Goal: Task Accomplishment & Management: Complete application form

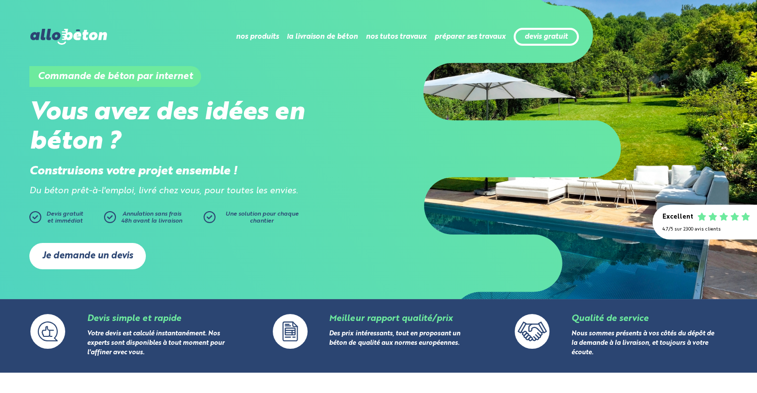
click at [92, 257] on link "Je demande un devis" at bounding box center [87, 256] width 116 height 26
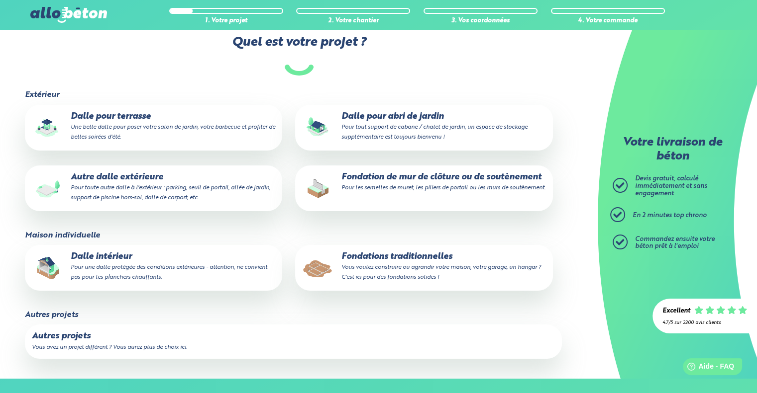
scroll to position [149, 0]
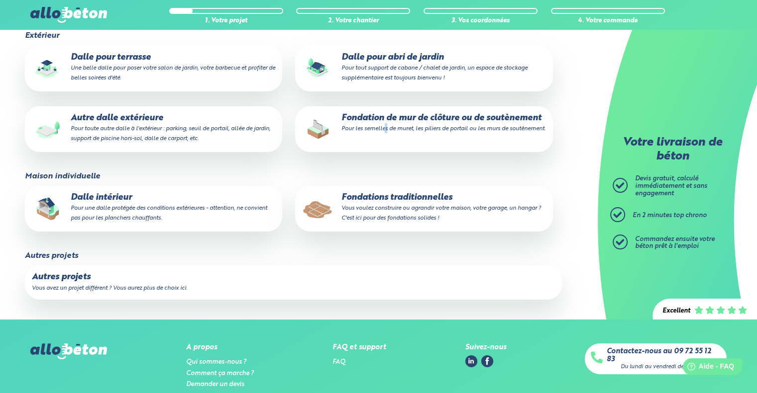
click at [386, 131] on small "Pour les semelles de muret, les piliers de portail ou les murs de soutènement." at bounding box center [443, 129] width 204 height 6
click at [410, 117] on p "Fondation de mur de clôture ou de soutènement Pour les semelles de muret, les p…" at bounding box center [423, 123] width 243 height 20
click at [0, 0] on input "Fondation de mur de clôture ou de soutènement Pour les semelles de muret, les p…" at bounding box center [0, 0] width 0 height 0
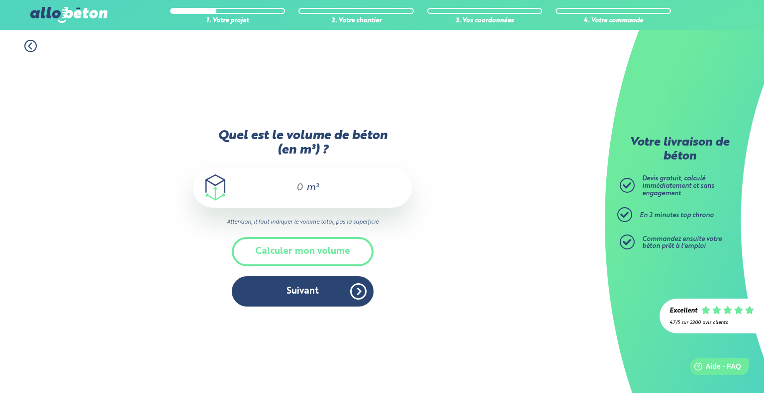
click at [304, 183] on div "m³" at bounding box center [302, 188] width 219 height 40
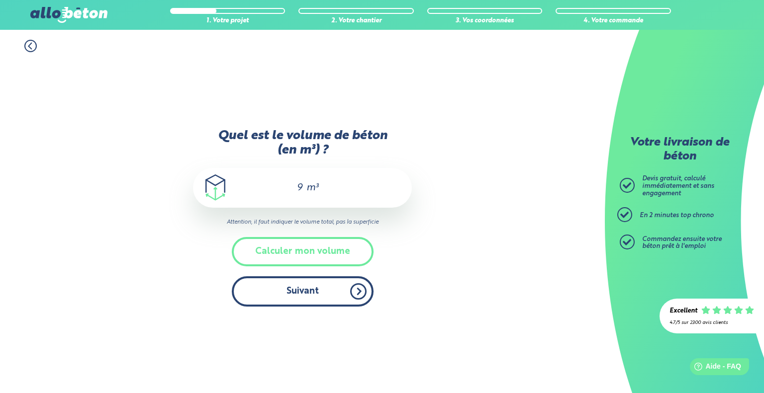
type input "9"
click at [315, 293] on button "Suivant" at bounding box center [303, 292] width 142 height 30
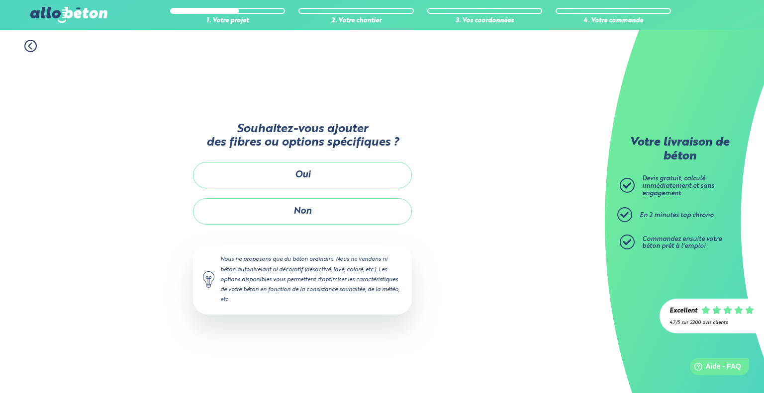
click at [303, 197] on div "Souhaitez-vous ajouter des fibres ou options spécifiques ? Oui Non Nous ne prop…" at bounding box center [302, 223] width 219 height 224
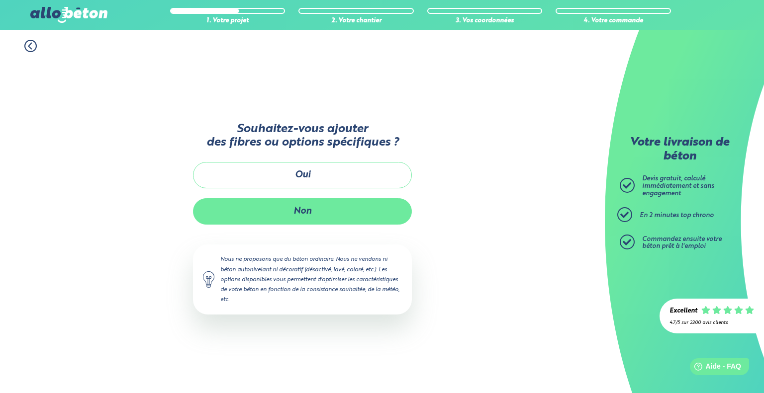
click at [302, 205] on button "Non" at bounding box center [302, 211] width 219 height 26
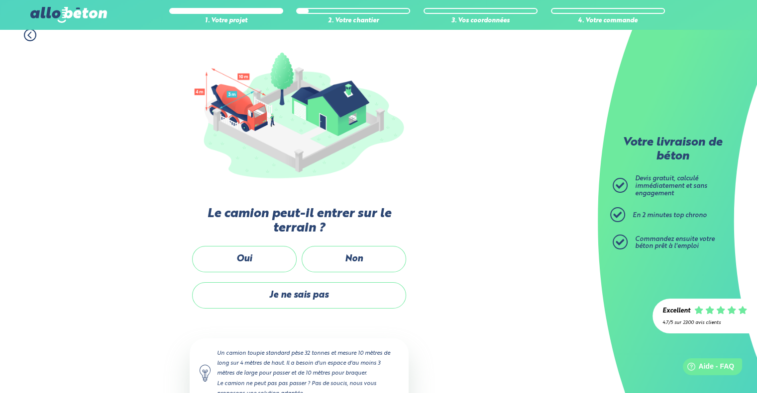
scroll to position [99, 0]
click at [252, 262] on label "Oui" at bounding box center [244, 259] width 104 height 26
click at [0, 0] on input "Oui" at bounding box center [0, 0] width 0 height 0
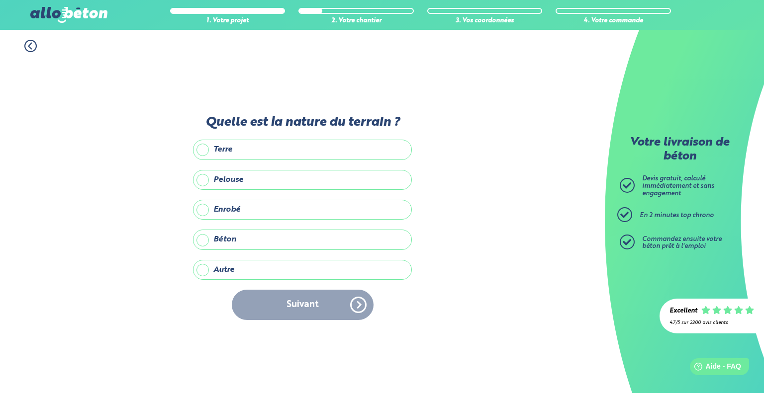
click at [221, 150] on label "Terre" at bounding box center [302, 150] width 219 height 20
click at [0, 0] on input "Terre" at bounding box center [0, 0] width 0 height 0
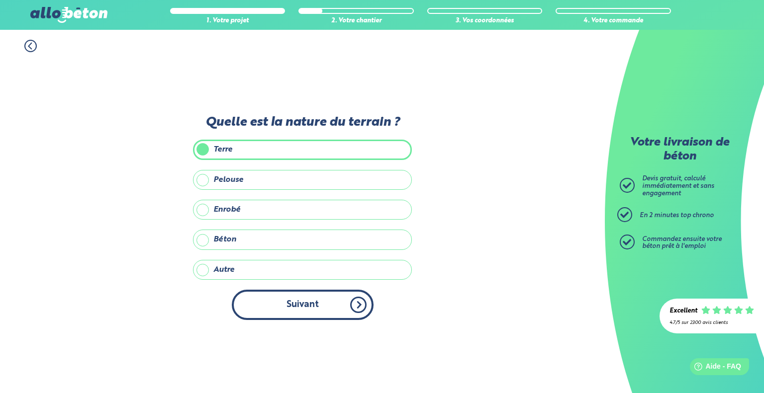
click at [303, 302] on button "Suivant" at bounding box center [303, 305] width 142 height 30
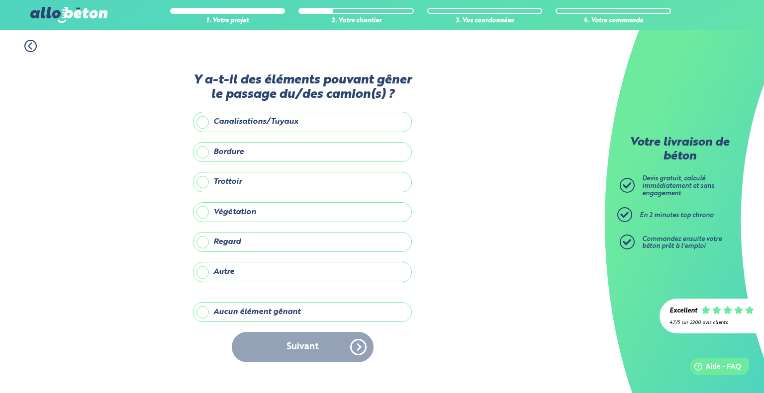
click at [241, 319] on label "Aucun élément gênant" at bounding box center [302, 312] width 219 height 20
click at [0, 0] on input "Aucun élément gênant" at bounding box center [0, 0] width 0 height 0
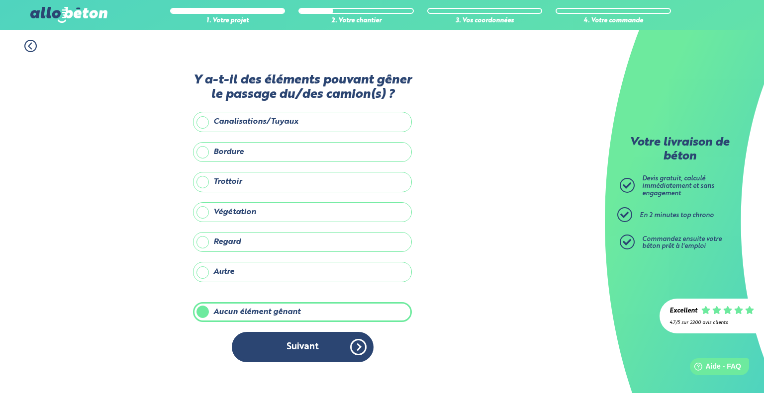
click at [311, 326] on div "Y a-t-il des éléments pouvant gêner le passage du/des camion(s) ? Canalisations…" at bounding box center [302, 223] width 219 height 300
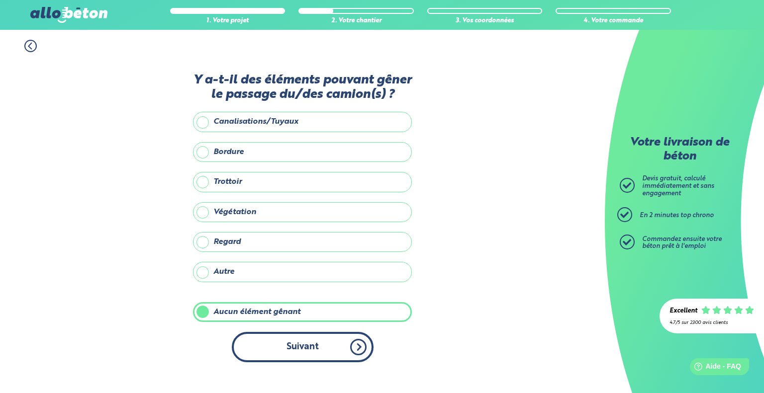
click at [316, 347] on button "Suivant" at bounding box center [303, 347] width 142 height 30
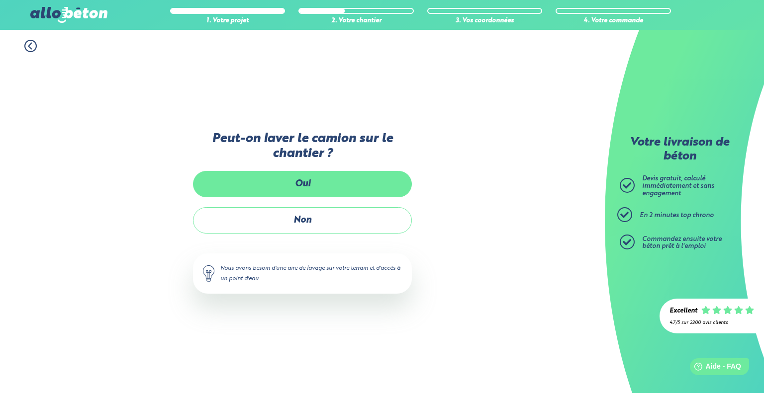
click at [309, 188] on label "Oui" at bounding box center [302, 184] width 219 height 26
click at [0, 0] on input "Oui" at bounding box center [0, 0] width 0 height 0
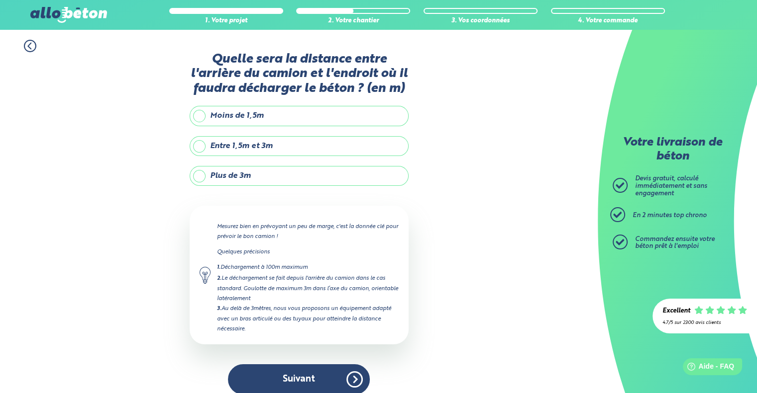
click at [245, 144] on label "Entre 1,5m et 3m" at bounding box center [298, 146] width 219 height 20
click at [0, 0] on input "Entre 1,5m et 3m" at bounding box center [0, 0] width 0 height 0
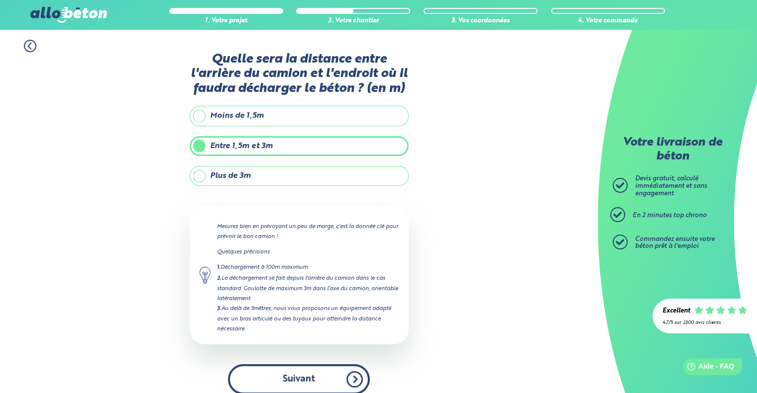
click at [310, 376] on button "Suivant" at bounding box center [299, 380] width 142 height 30
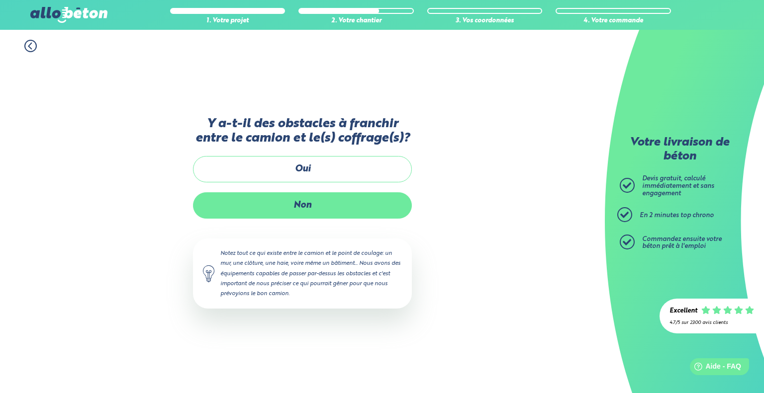
click at [288, 205] on label "Non" at bounding box center [302, 205] width 219 height 26
click at [0, 0] on input "Non" at bounding box center [0, 0] width 0 height 0
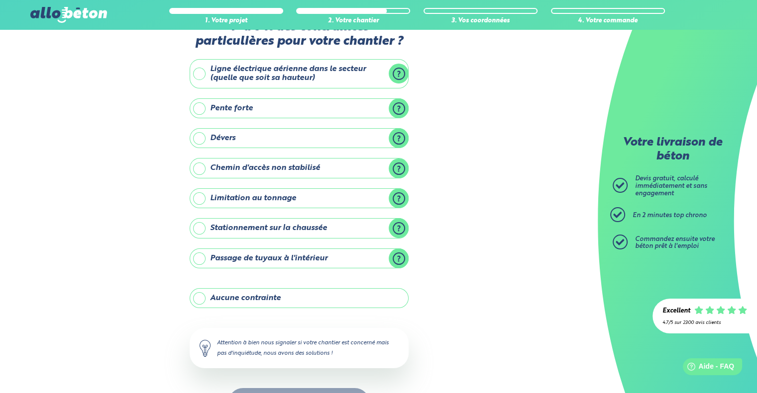
scroll to position [16, 0]
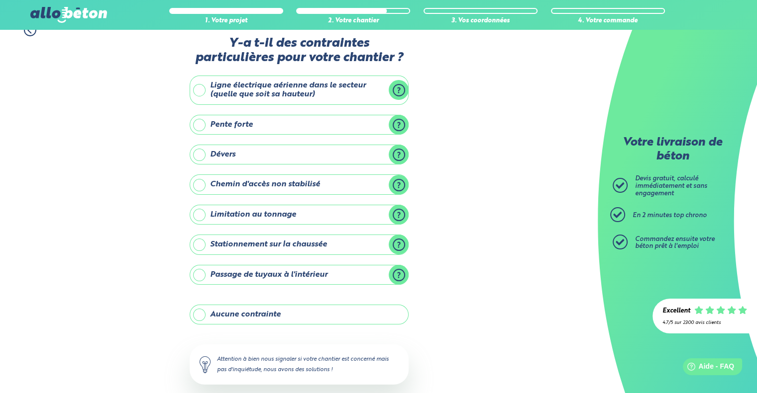
click at [199, 312] on label "Aucune contrainte" at bounding box center [298, 315] width 219 height 20
click at [0, 0] on input "Aucune contrainte" at bounding box center [0, 0] width 0 height 0
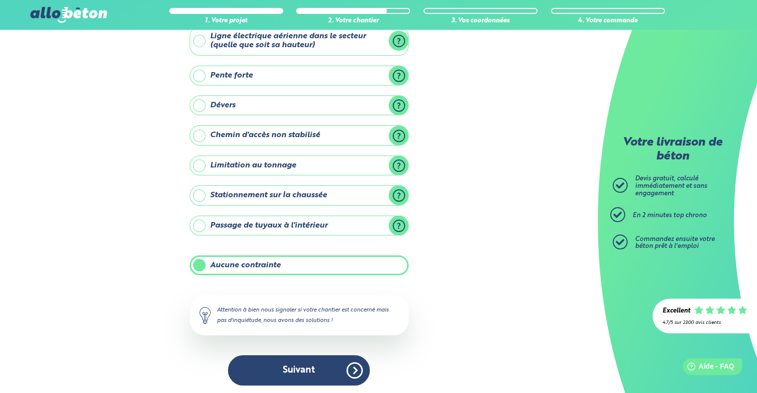
scroll to position [66, 0]
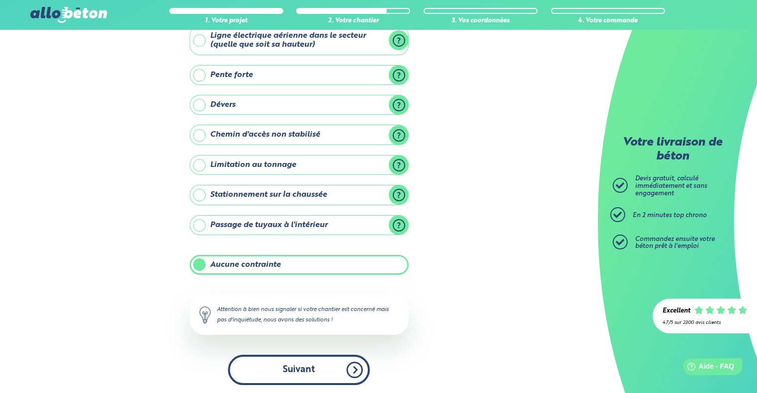
click at [308, 364] on button "Suivant" at bounding box center [299, 370] width 142 height 30
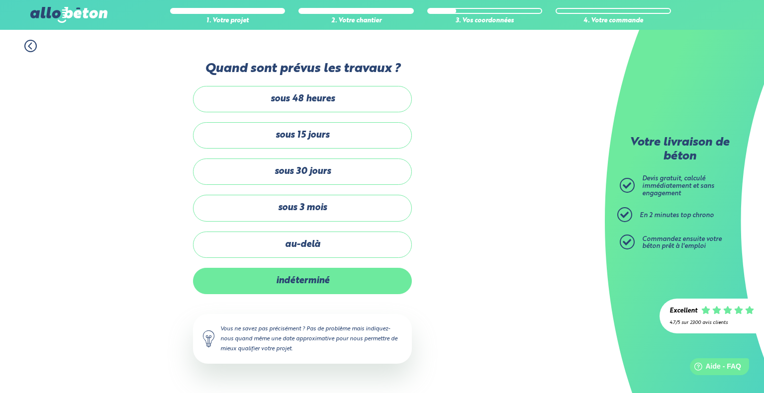
click at [326, 287] on label "indéterminé" at bounding box center [302, 281] width 219 height 26
click at [0, 0] on input "indéterminé" at bounding box center [0, 0] width 0 height 0
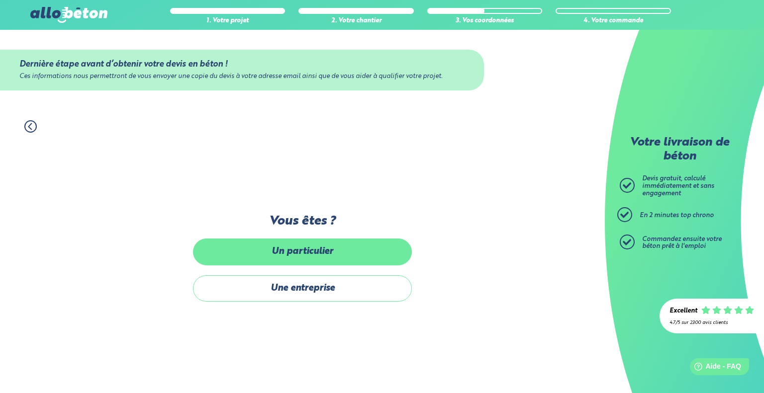
click at [296, 254] on label "Un particulier" at bounding box center [302, 252] width 219 height 26
click at [0, 0] on input "Un particulier" at bounding box center [0, 0] width 0 height 0
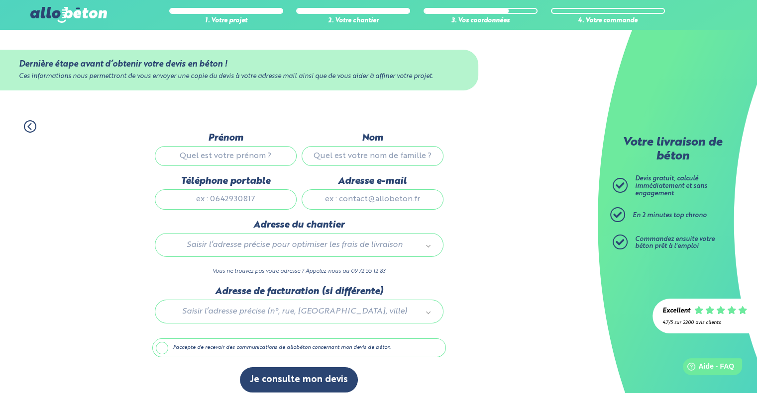
click at [217, 153] on input "Prénom" at bounding box center [226, 156] width 142 height 20
type input "Vincent"
type input "PRIGNET"
type input "0760662894"
type input "elgoron@gmail.com"
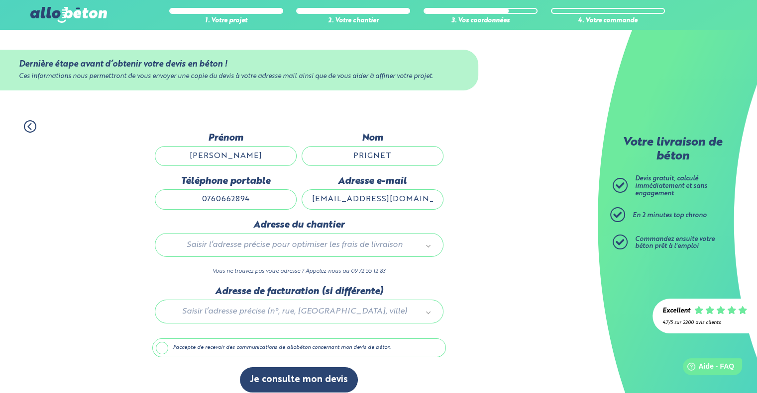
click at [314, 238] on div "Saisir l’adresse précise pour optimiser les frais de livraison" at bounding box center [299, 245] width 288 height 24
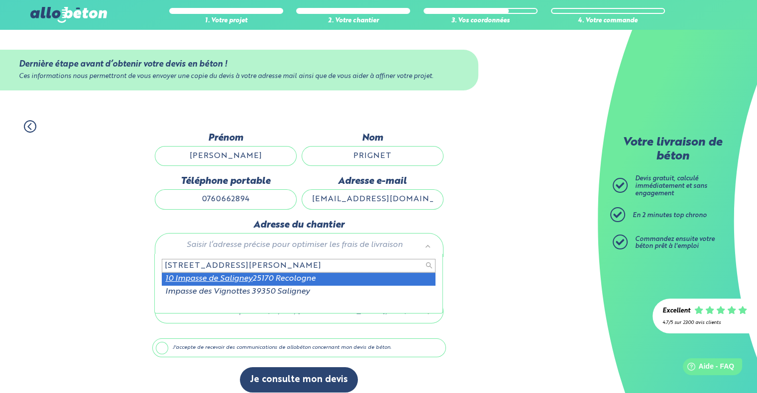
type input "10 impasse de saligney"
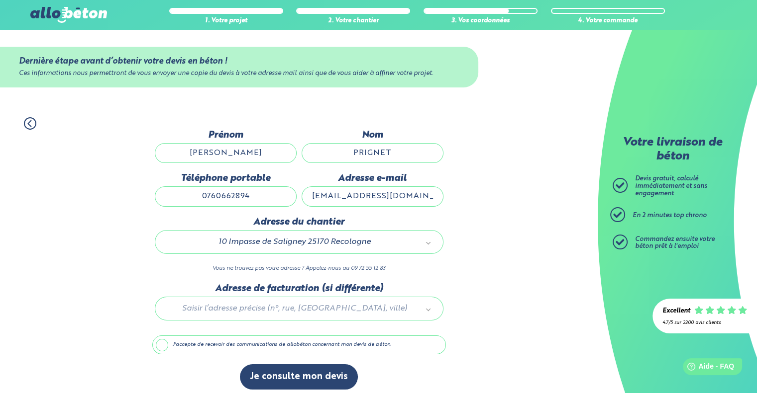
scroll to position [8, 0]
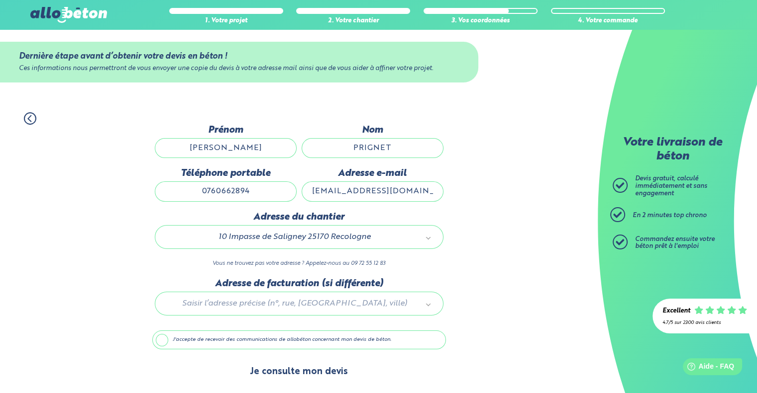
click at [281, 368] on button "Je consulte mon devis" at bounding box center [299, 372] width 118 height 25
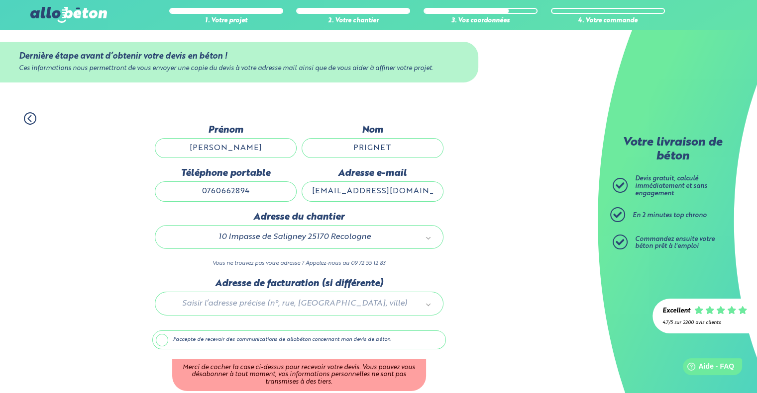
scroll to position [50, 0]
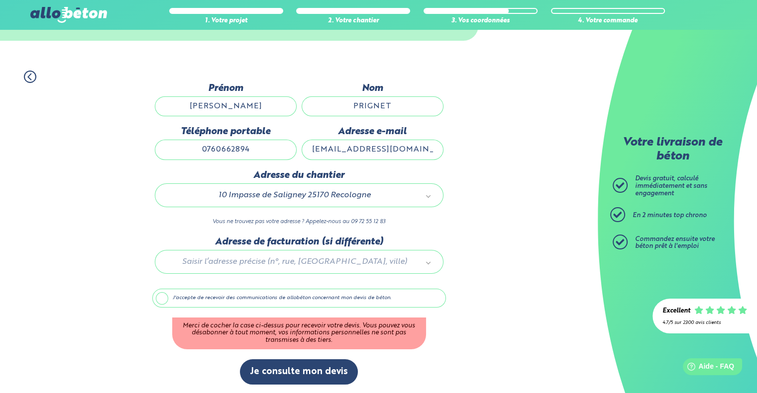
click at [160, 298] on label "J'accepte de recevoir des communications de allobéton concernant mon devis de b…" at bounding box center [298, 298] width 293 height 19
click at [0, 0] on input "J'accepte de recevoir des communications de allobéton concernant mon devis de b…" at bounding box center [0, 0] width 0 height 0
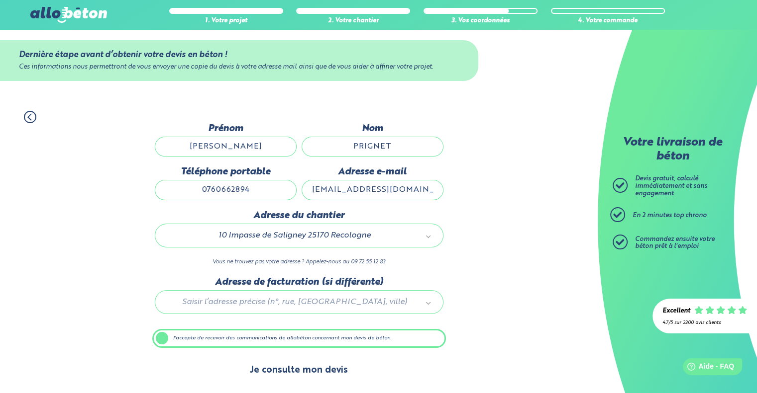
scroll to position [8, 0]
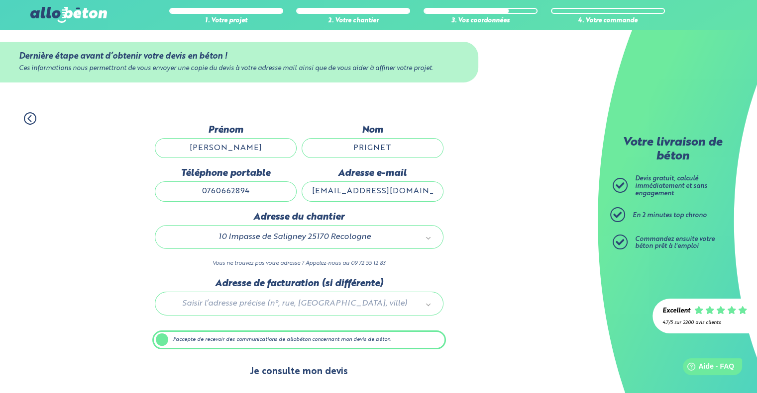
click at [302, 373] on button "Je consulte mon devis" at bounding box center [299, 372] width 118 height 25
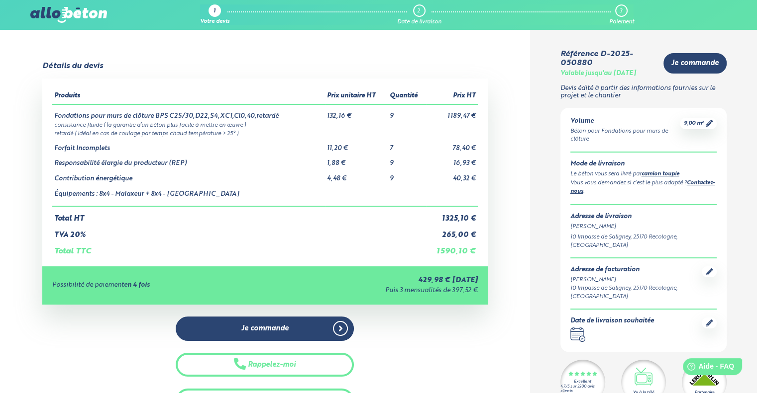
click at [707, 125] on icon at bounding box center [708, 123] width 7 height 7
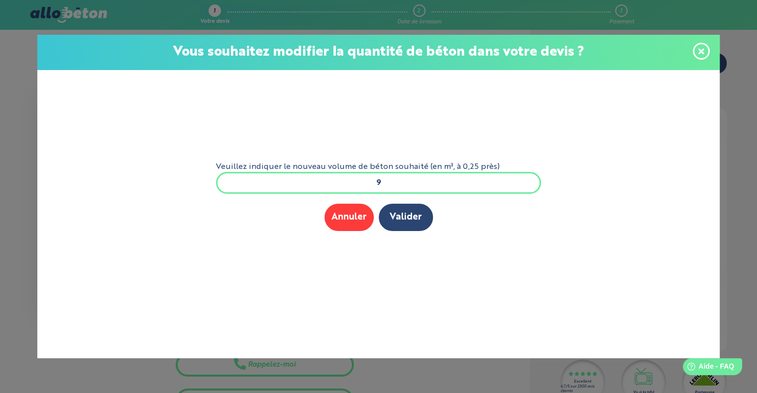
click at [416, 185] on input "9" at bounding box center [378, 183] width 325 height 22
click at [343, 222] on button "Annuler" at bounding box center [348, 217] width 49 height 27
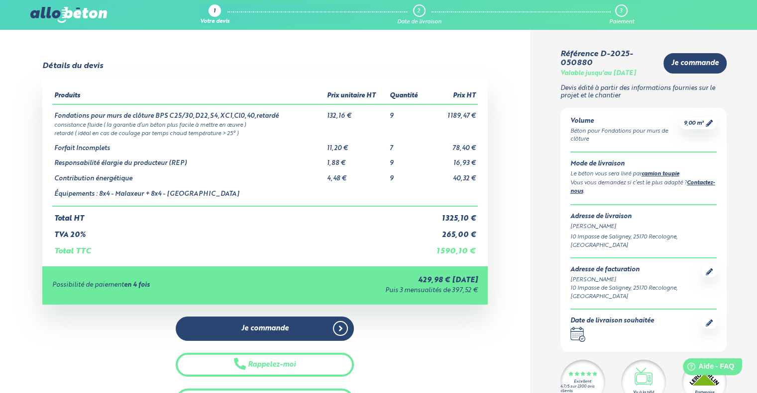
click at [55, 15] on img at bounding box center [68, 15] width 77 height 16
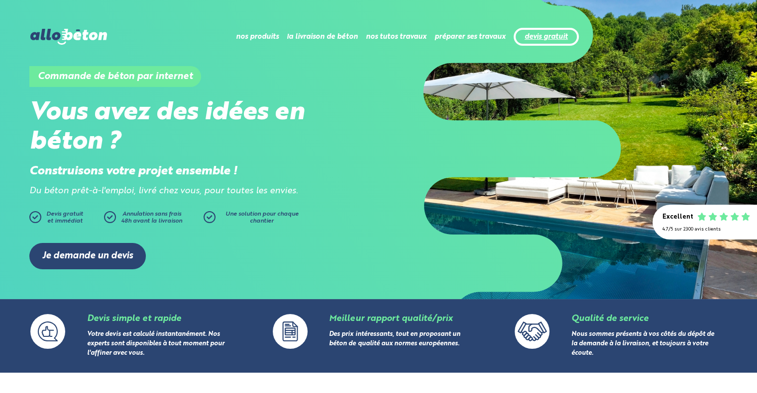
click at [558, 38] on link "devis gratuit" at bounding box center [545, 37] width 43 height 8
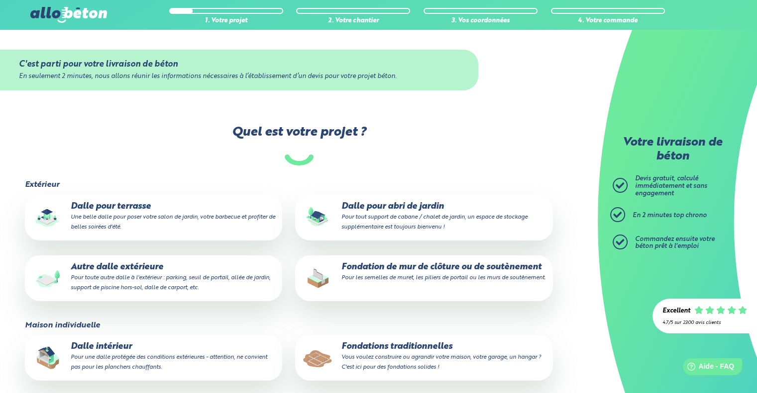
scroll to position [149, 0]
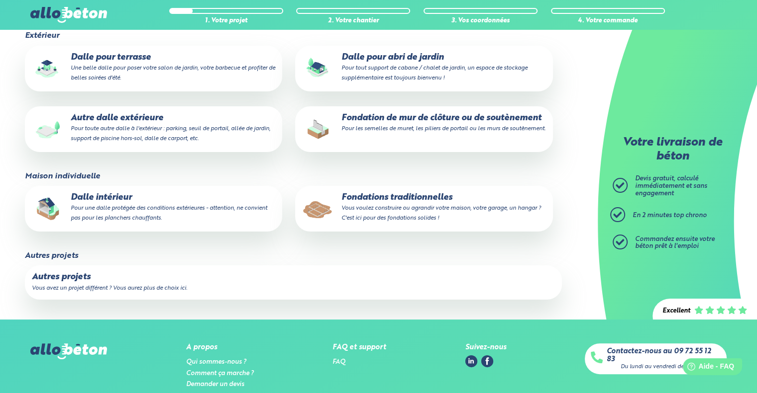
click at [113, 285] on small "Vous avez un projet différent ? Vous aurez plus de choix ici." at bounding box center [109, 288] width 155 height 6
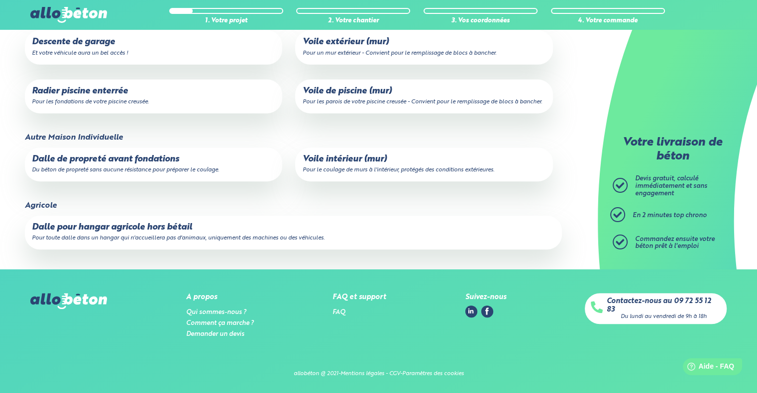
scroll to position [294, 0]
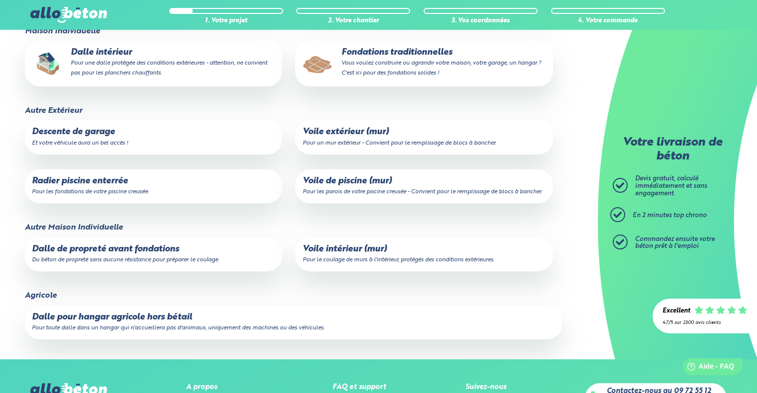
click at [367, 139] on p "Voile extérieur (mur) Pour un mur extérieur - Convient pour le remplissage de b…" at bounding box center [423, 137] width 243 height 20
click at [0, 0] on input "Voile extérieur (mur) Pour un mur extérieur - Convient pour le remplissage de b…" at bounding box center [0, 0] width 0 height 0
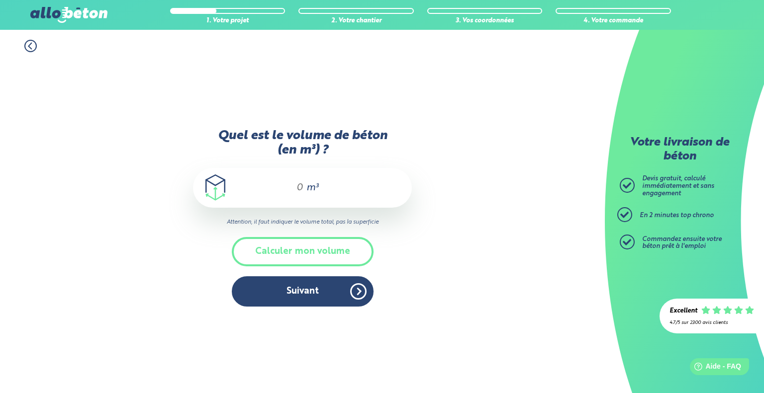
click at [301, 186] on input "Quel est le volume de béton (en m³) ?" at bounding box center [295, 188] width 17 height 12
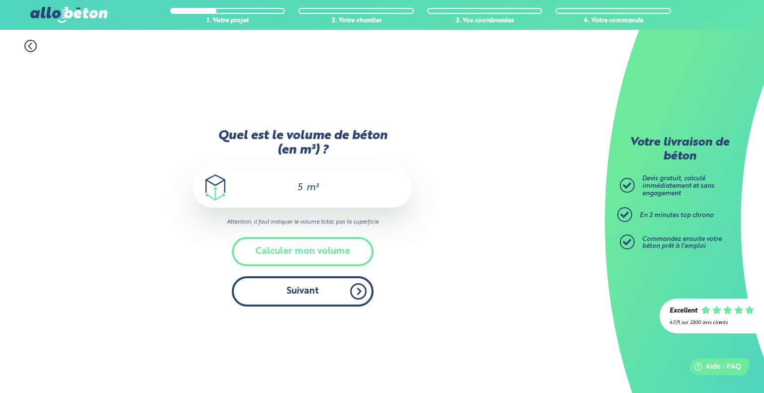
type input "5"
click at [321, 289] on button "Suivant" at bounding box center [303, 292] width 142 height 30
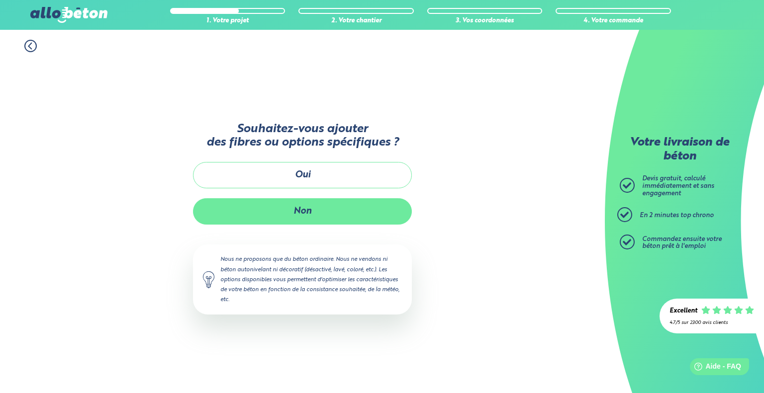
click at [314, 217] on button "Non" at bounding box center [302, 211] width 219 height 26
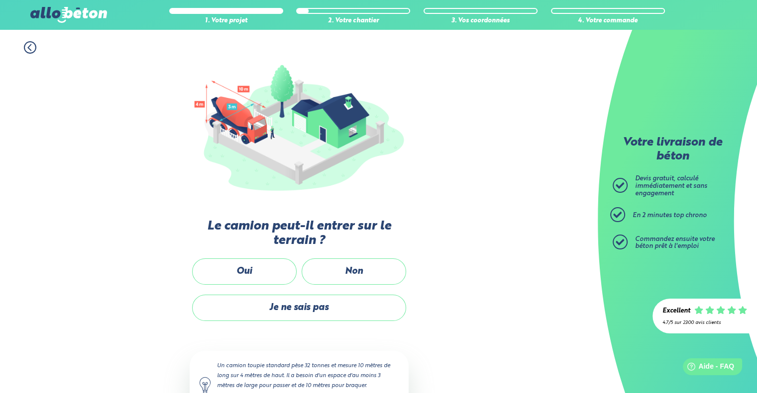
scroll to position [132, 0]
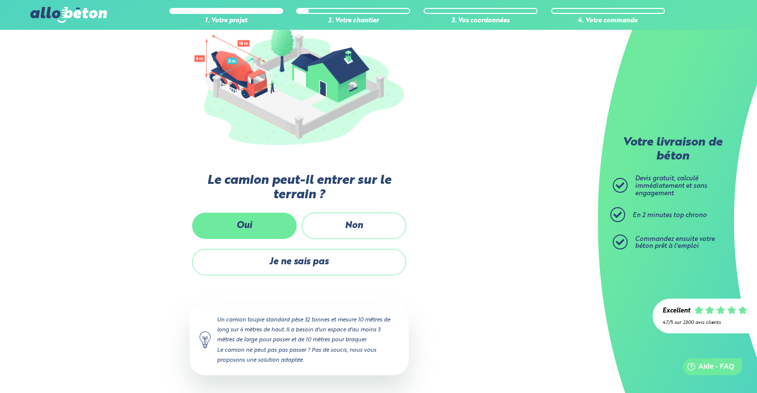
click at [254, 225] on label "Oui" at bounding box center [244, 226] width 104 height 26
click at [0, 0] on input "Oui" at bounding box center [0, 0] width 0 height 0
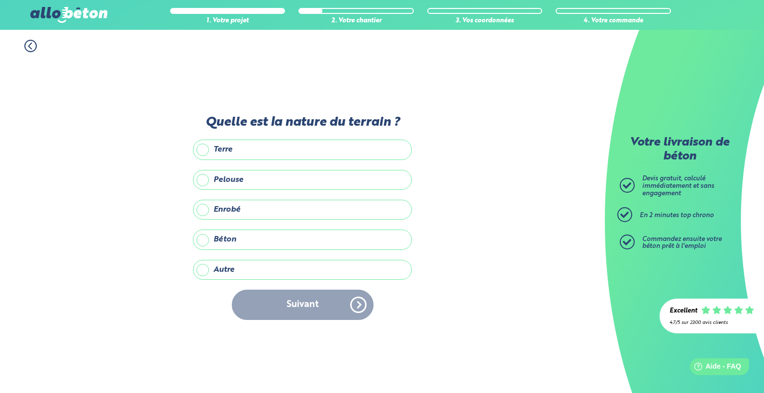
click at [242, 177] on label "Pelouse" at bounding box center [302, 180] width 219 height 20
click at [0, 0] on input "Pelouse" at bounding box center [0, 0] width 0 height 0
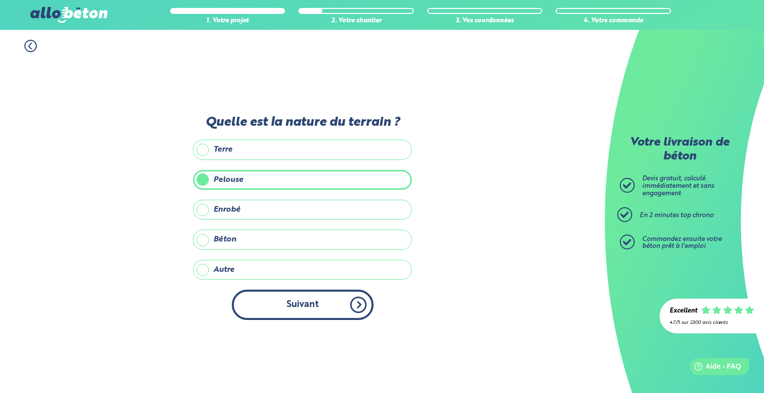
click at [303, 307] on button "Suivant" at bounding box center [303, 305] width 142 height 30
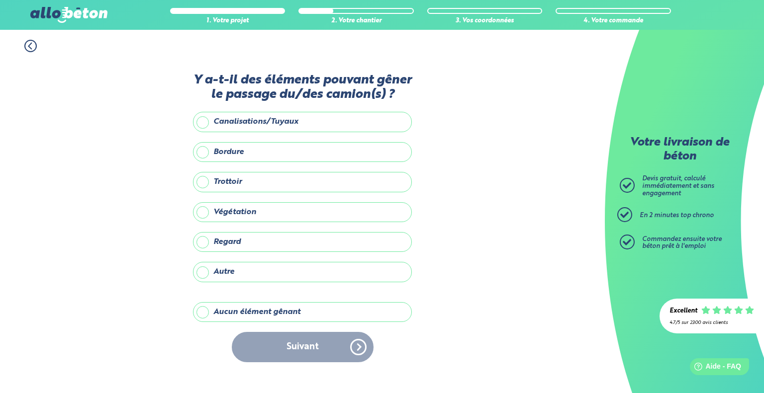
click at [260, 312] on label "Aucun élément gênant" at bounding box center [302, 312] width 219 height 20
click at [0, 0] on input "Aucun élément gênant" at bounding box center [0, 0] width 0 height 0
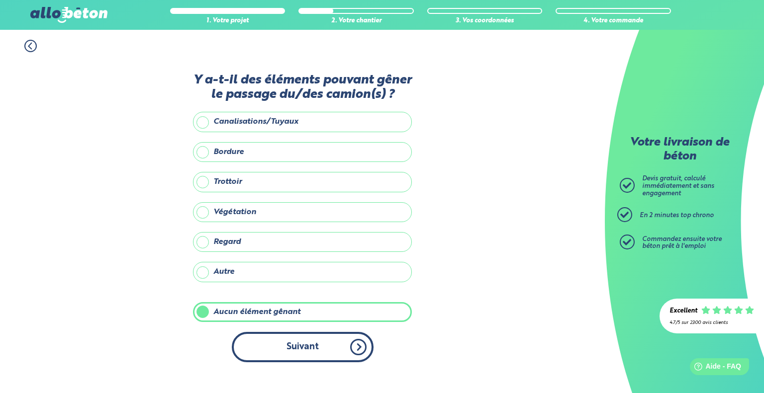
click at [300, 350] on button "Suivant" at bounding box center [303, 347] width 142 height 30
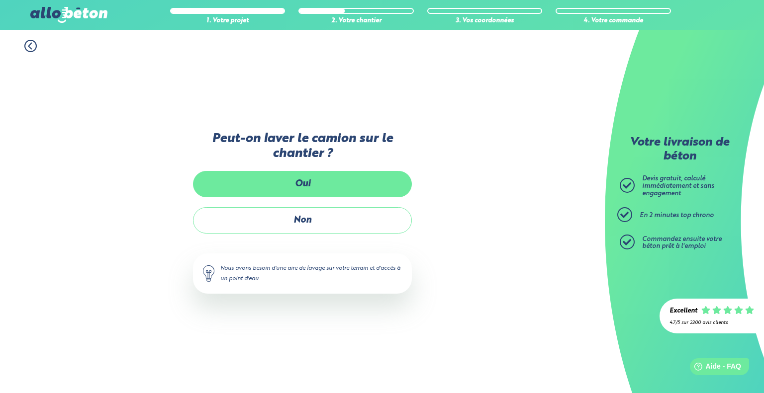
click at [302, 183] on label "Oui" at bounding box center [302, 184] width 219 height 26
click at [0, 0] on input "Oui" at bounding box center [0, 0] width 0 height 0
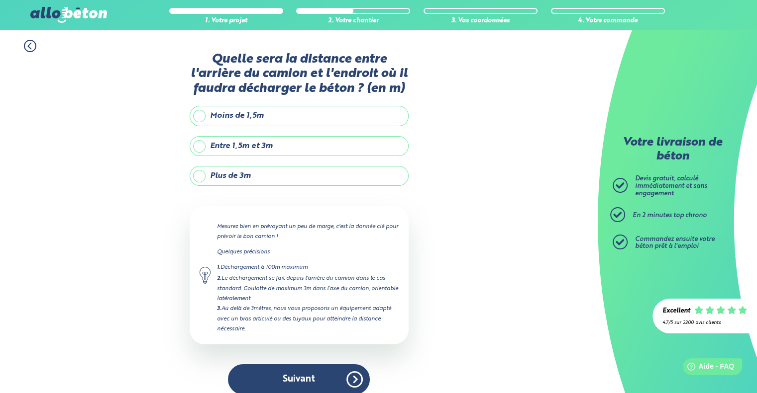
click at [234, 145] on label "Entre 1,5m et 3m" at bounding box center [298, 146] width 219 height 20
click at [0, 0] on input "Entre 1,5m et 3m" at bounding box center [0, 0] width 0 height 0
click at [305, 378] on button "Suivant" at bounding box center [299, 380] width 142 height 30
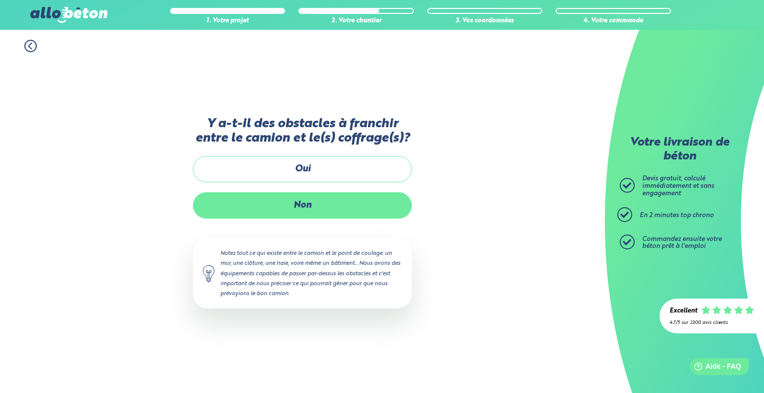
click at [308, 208] on label "Non" at bounding box center [302, 205] width 219 height 26
click at [0, 0] on input "Non" at bounding box center [0, 0] width 0 height 0
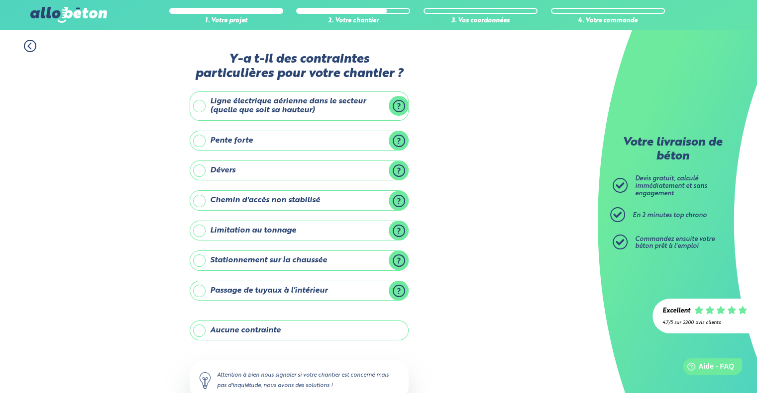
click at [255, 328] on label "Aucune contrainte" at bounding box center [298, 331] width 219 height 20
click at [0, 0] on input "Aucune contrainte" at bounding box center [0, 0] width 0 height 0
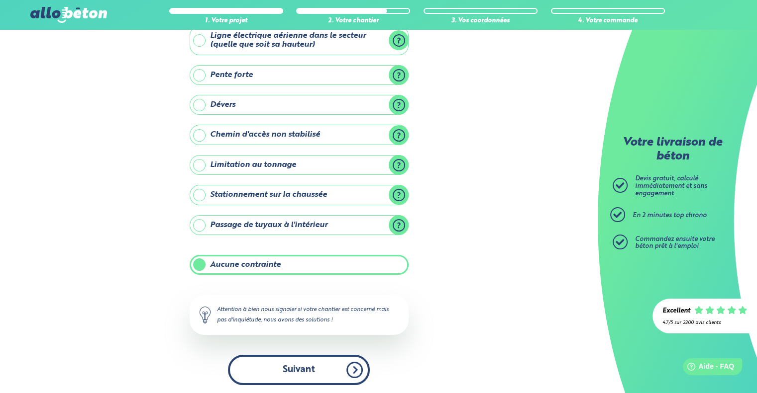
click at [290, 383] on div "Y-a t-il des contraintes particulières pour votre chantier ? Ligne électrique a…" at bounding box center [298, 191] width 219 height 409
click at [297, 365] on button "Suivant" at bounding box center [299, 370] width 142 height 30
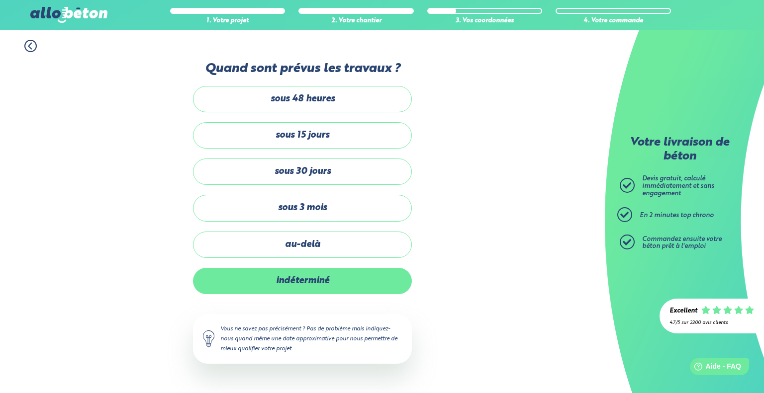
click at [280, 282] on label "indéterminé" at bounding box center [302, 281] width 219 height 26
click at [0, 0] on input "indéterminé" at bounding box center [0, 0] width 0 height 0
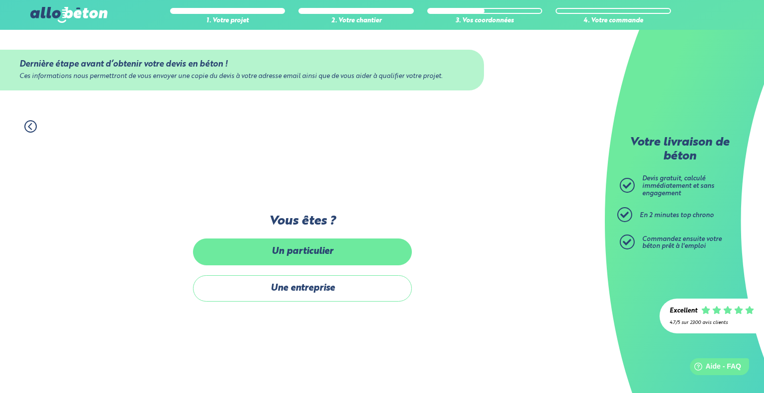
click at [331, 254] on label "Un particulier" at bounding box center [302, 252] width 219 height 26
click at [284, 250] on label "Un particulier" at bounding box center [302, 252] width 219 height 26
click at [0, 0] on input "Un particulier" at bounding box center [0, 0] width 0 height 0
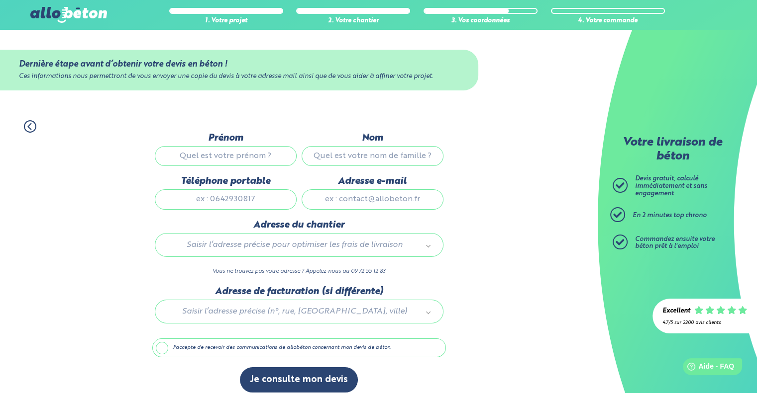
click at [224, 157] on input "Prénom" at bounding box center [226, 156] width 142 height 20
type input "PRIGNET"
type input "Vincent"
type input "0760662894"
type input "elgoron@gmail.com"
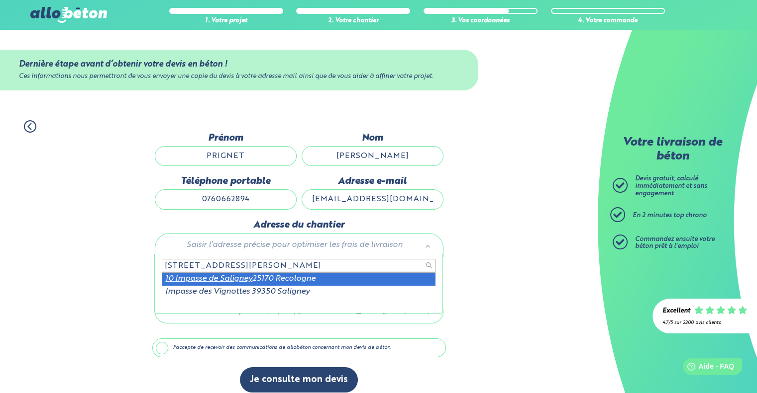
type input "10 impasse de saligney"
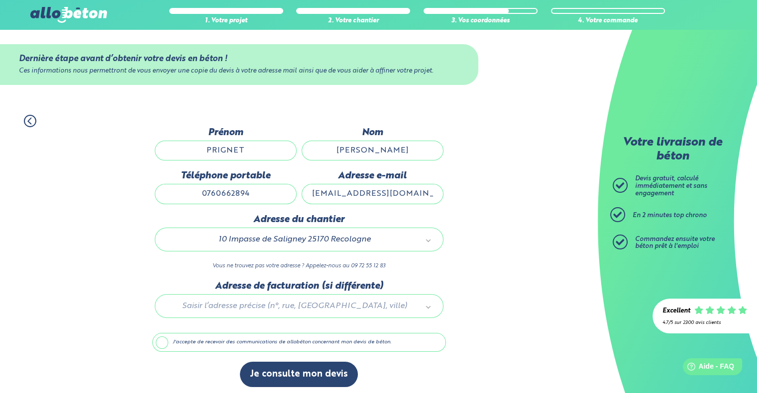
scroll to position [8, 0]
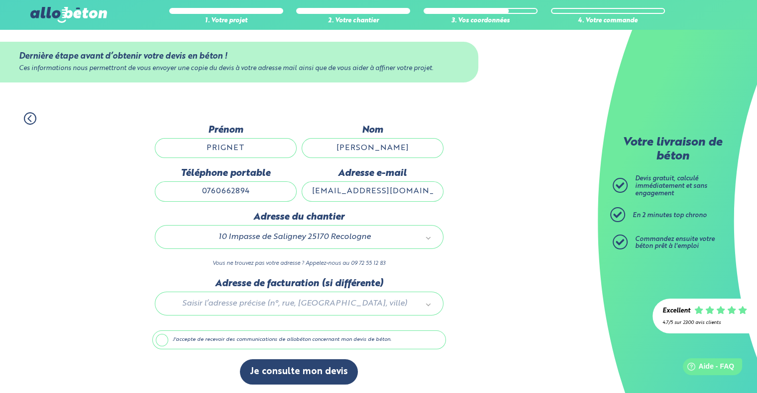
drag, startPoint x: 163, startPoint y: 338, endPoint x: 169, endPoint y: 341, distance: 6.7
click at [163, 339] on label "J'accepte de recevoir des communications de allobéton concernant mon devis de b…" at bounding box center [298, 340] width 293 height 19
click at [0, 0] on input "J'accepte de recevoir des communications de allobéton concernant mon devis de b…" at bounding box center [0, 0] width 0 height 0
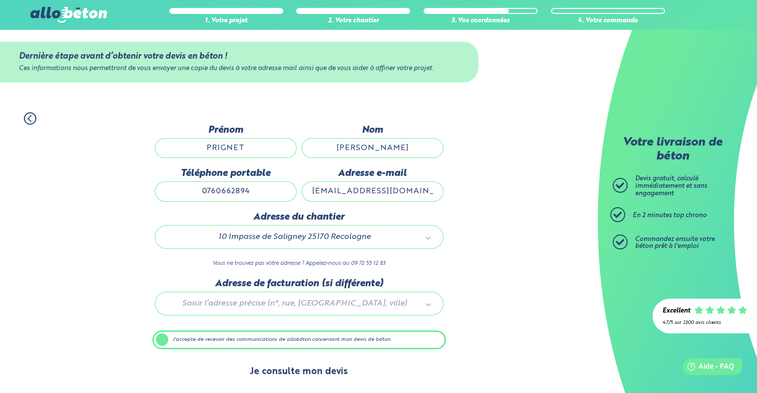
click at [305, 369] on button "Je consulte mon devis" at bounding box center [299, 372] width 118 height 25
